Goal: Information Seeking & Learning: Learn about a topic

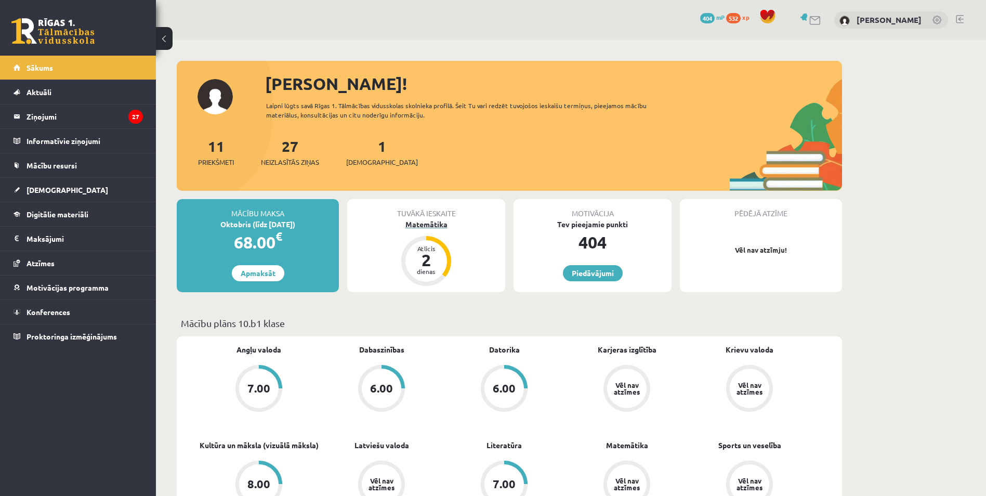
click at [428, 221] on div "Matemātika" at bounding box center [426, 224] width 158 height 11
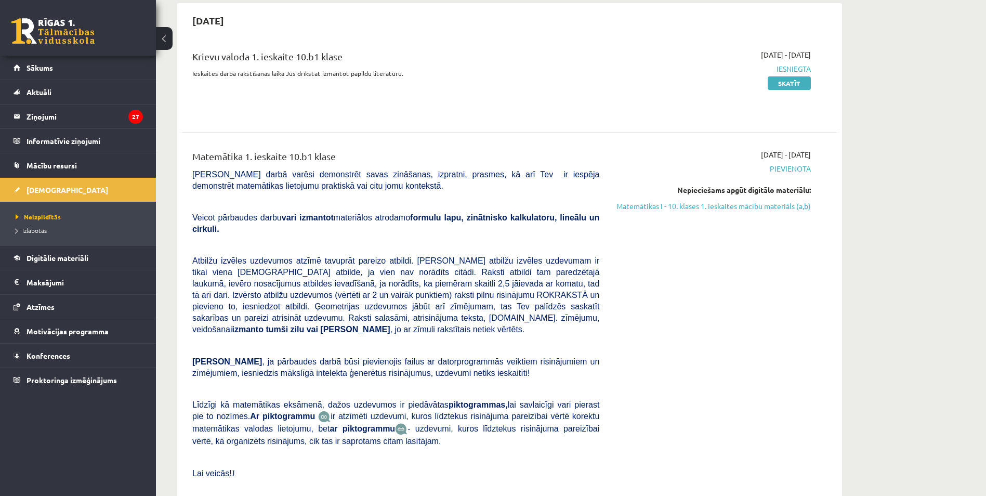
scroll to position [104, 0]
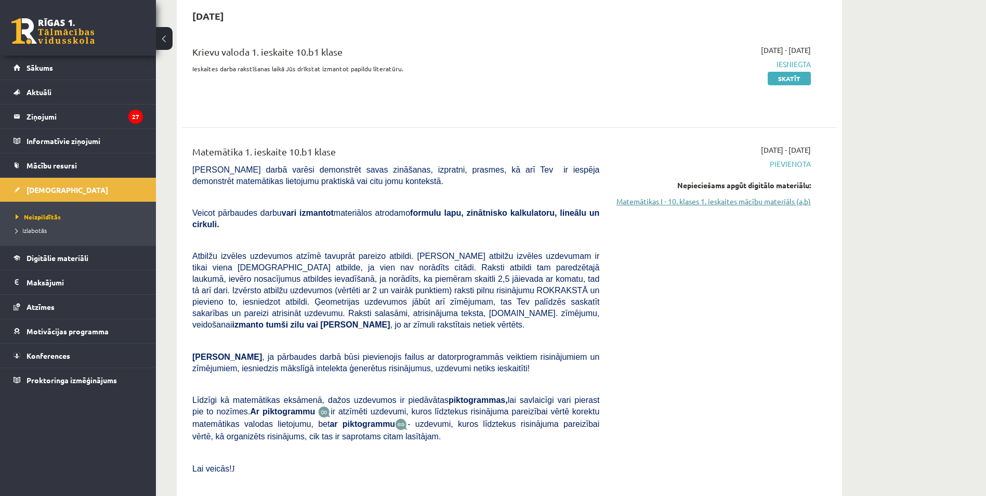
click at [748, 200] on link "Matemātikas I - 10. klases 1. ieskaites mācību materiāls (a,b)" at bounding box center [713, 201] width 196 height 11
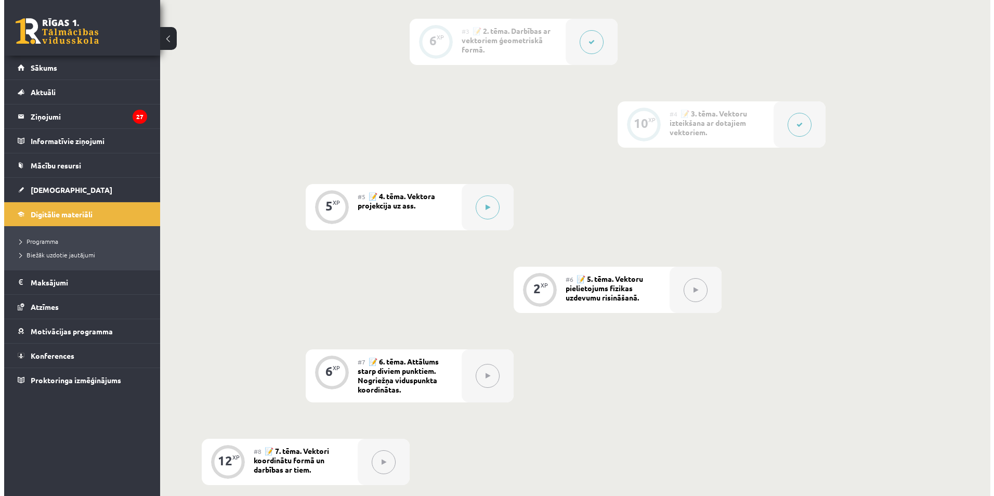
scroll to position [399, 0]
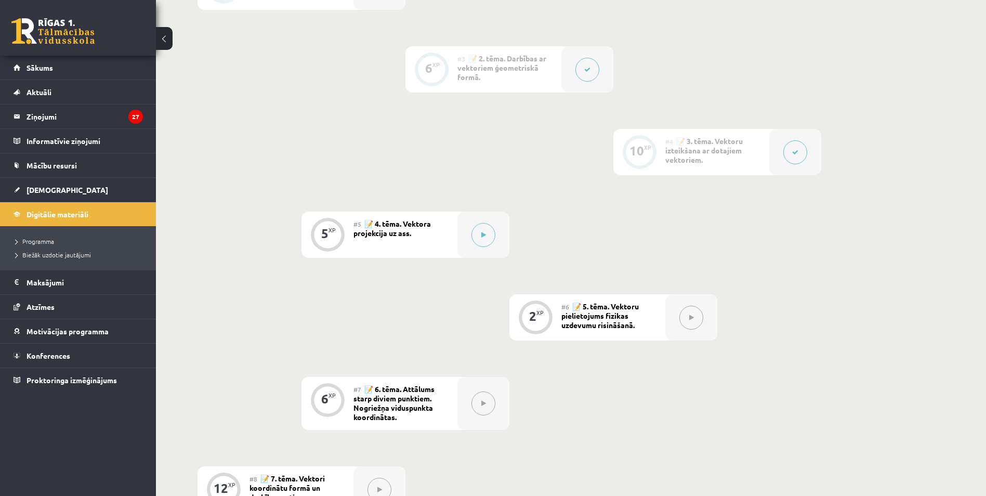
click at [423, 230] on div "#5 📝 4. tēma. Vektora projekcija uz ass." at bounding box center [405, 235] width 104 height 46
click at [484, 233] on icon at bounding box center [483, 235] width 5 height 6
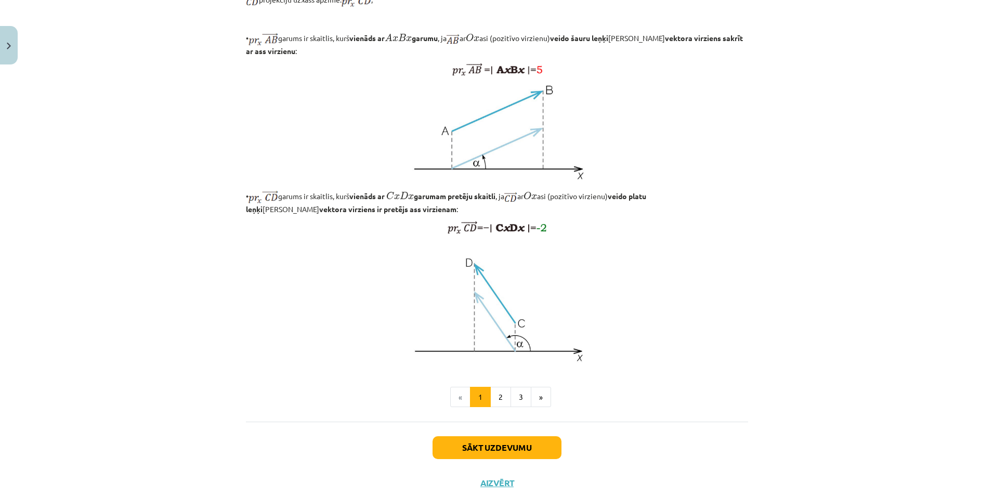
scroll to position [739, 0]
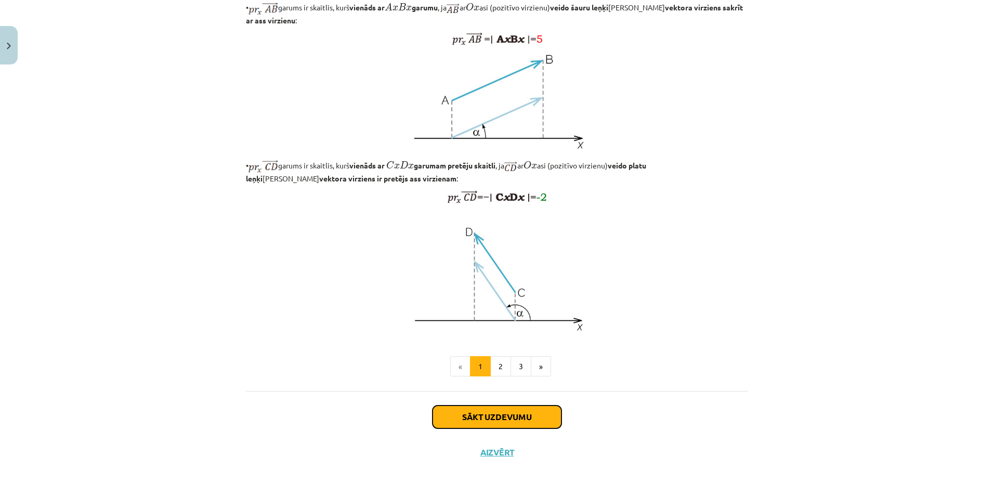
click at [500, 420] on button "Sākt uzdevumu" at bounding box center [496, 416] width 129 height 23
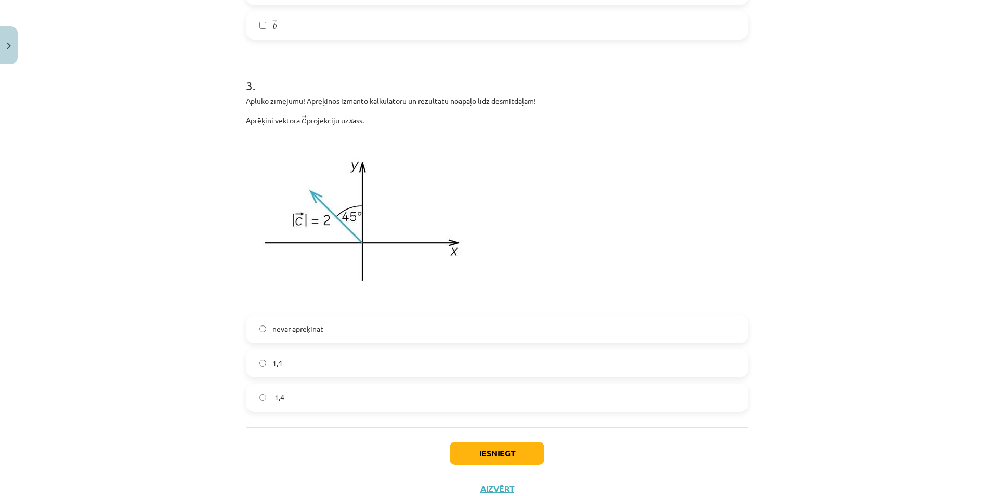
scroll to position [998, 0]
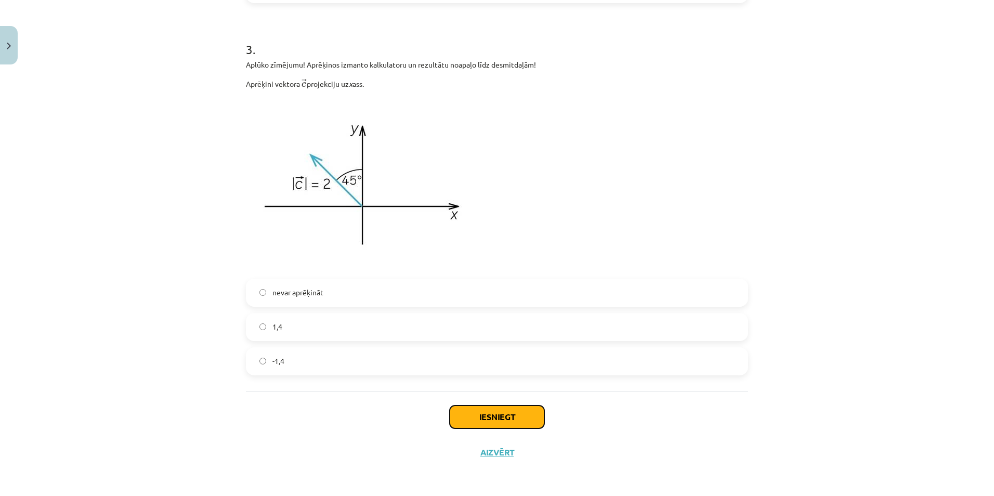
click at [492, 412] on button "Iesniegt" at bounding box center [497, 416] width 95 height 23
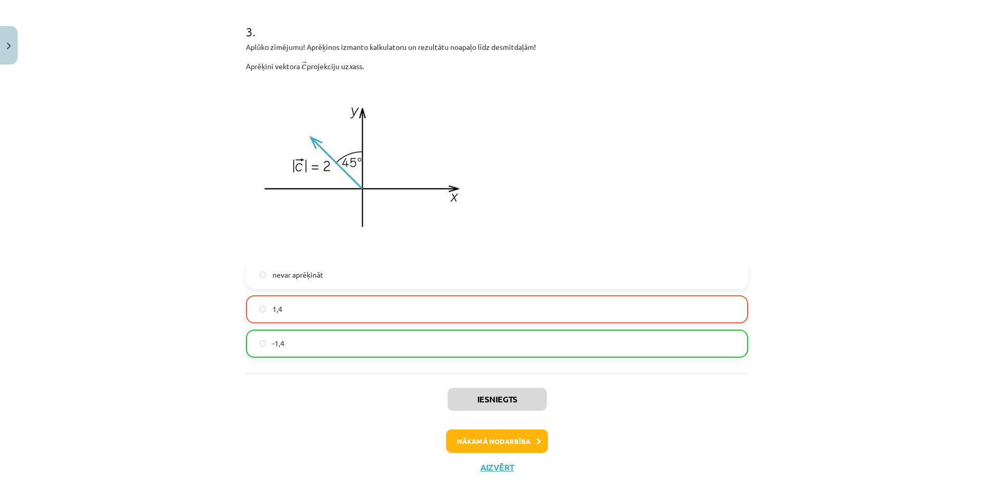
scroll to position [1031, 0]
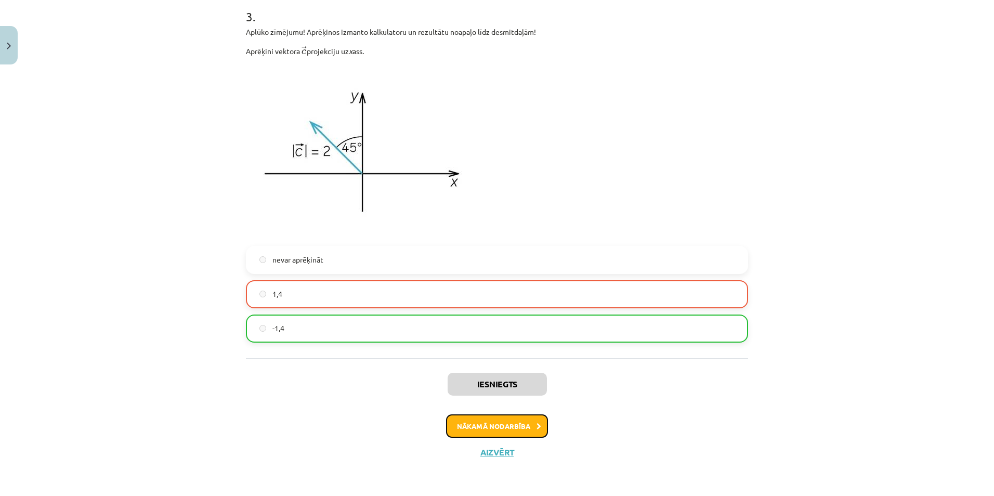
click at [517, 425] on button "Nākamā nodarbība" at bounding box center [497, 426] width 102 height 24
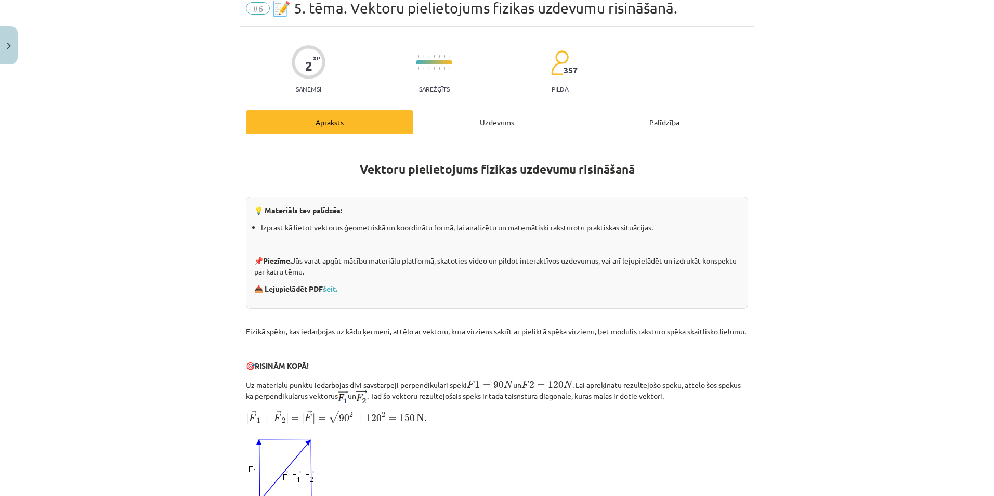
scroll to position [0, 0]
